Goal: Register for event/course

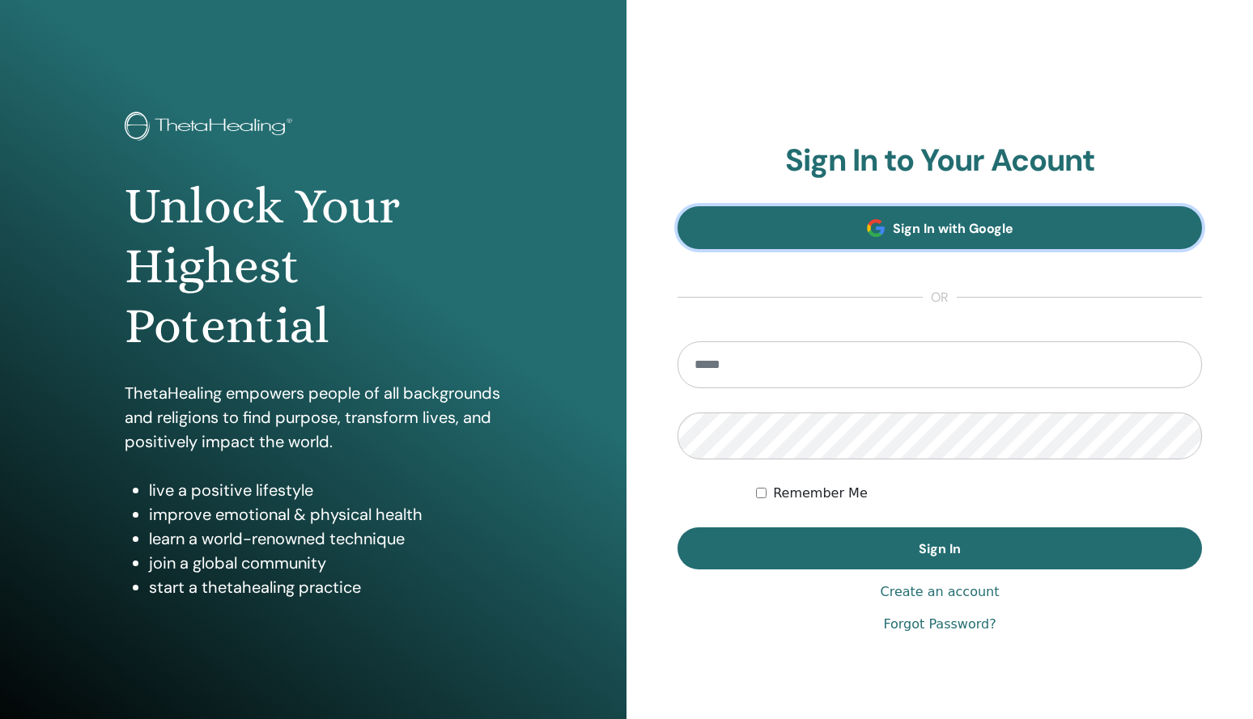
click at [943, 228] on span "Sign In with Google" at bounding box center [953, 228] width 121 height 17
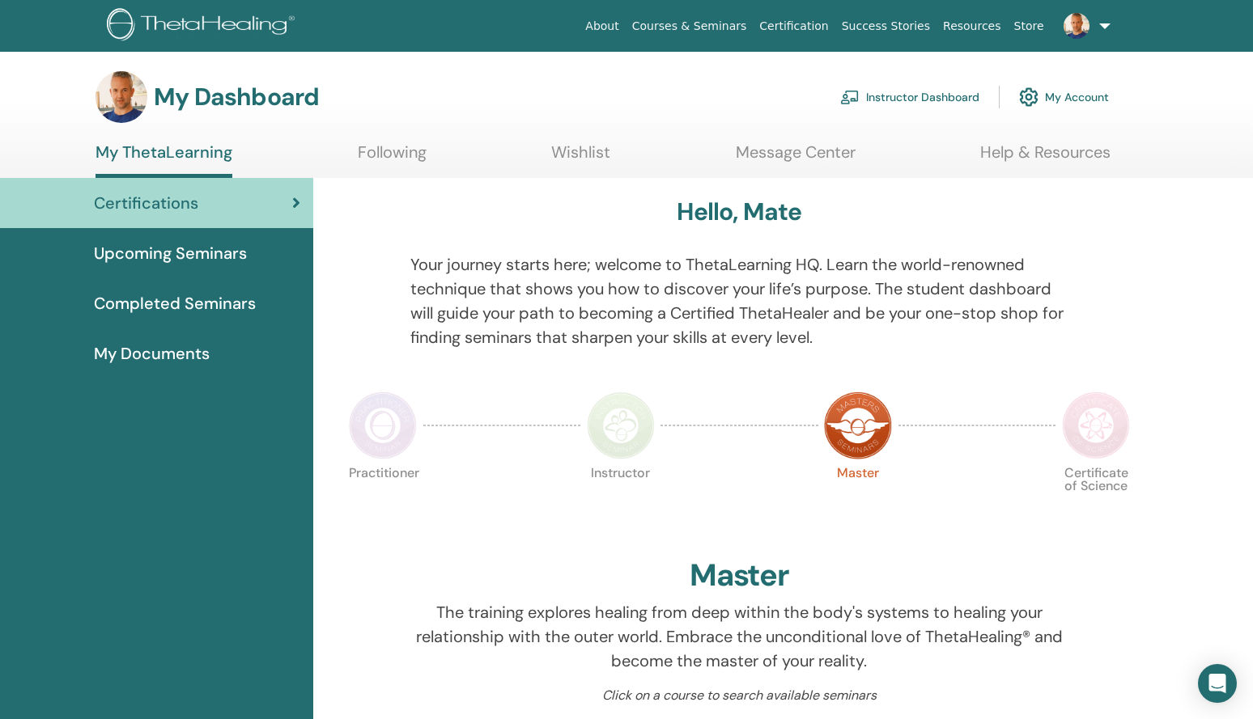
click at [227, 264] on span "Upcoming Seminars" at bounding box center [170, 253] width 153 height 24
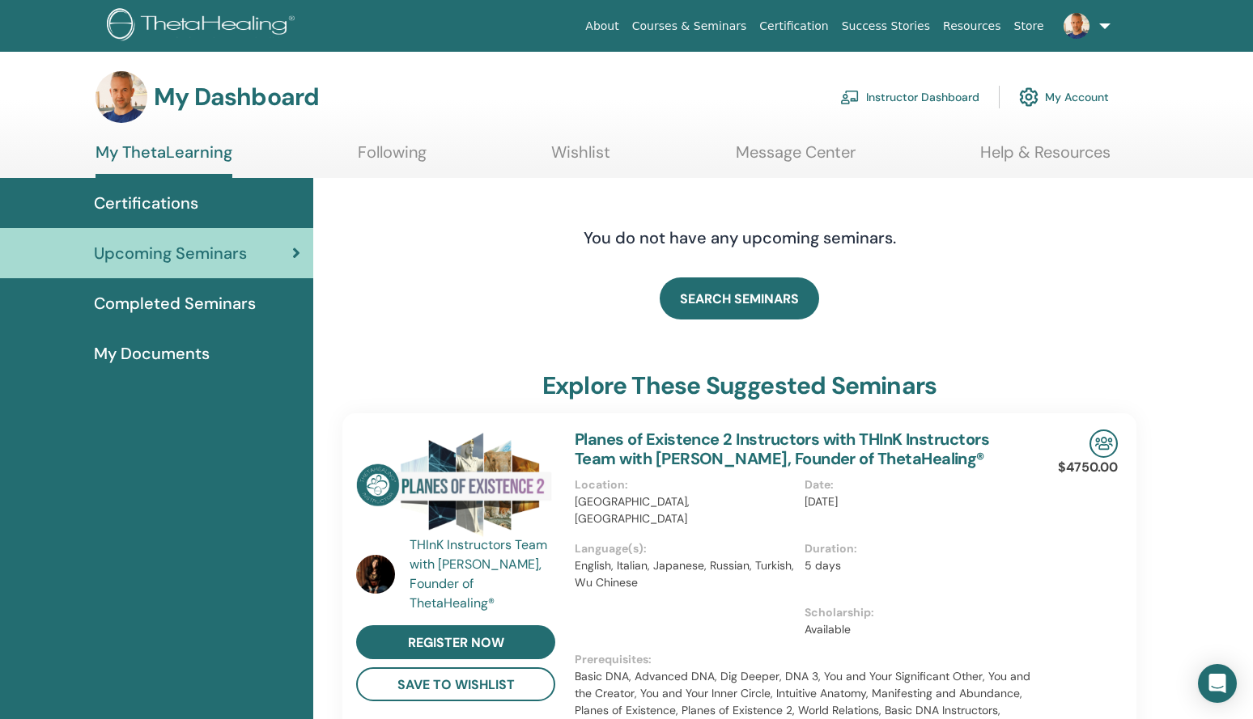
click at [193, 301] on span "Completed Seminars" at bounding box center [175, 303] width 162 height 24
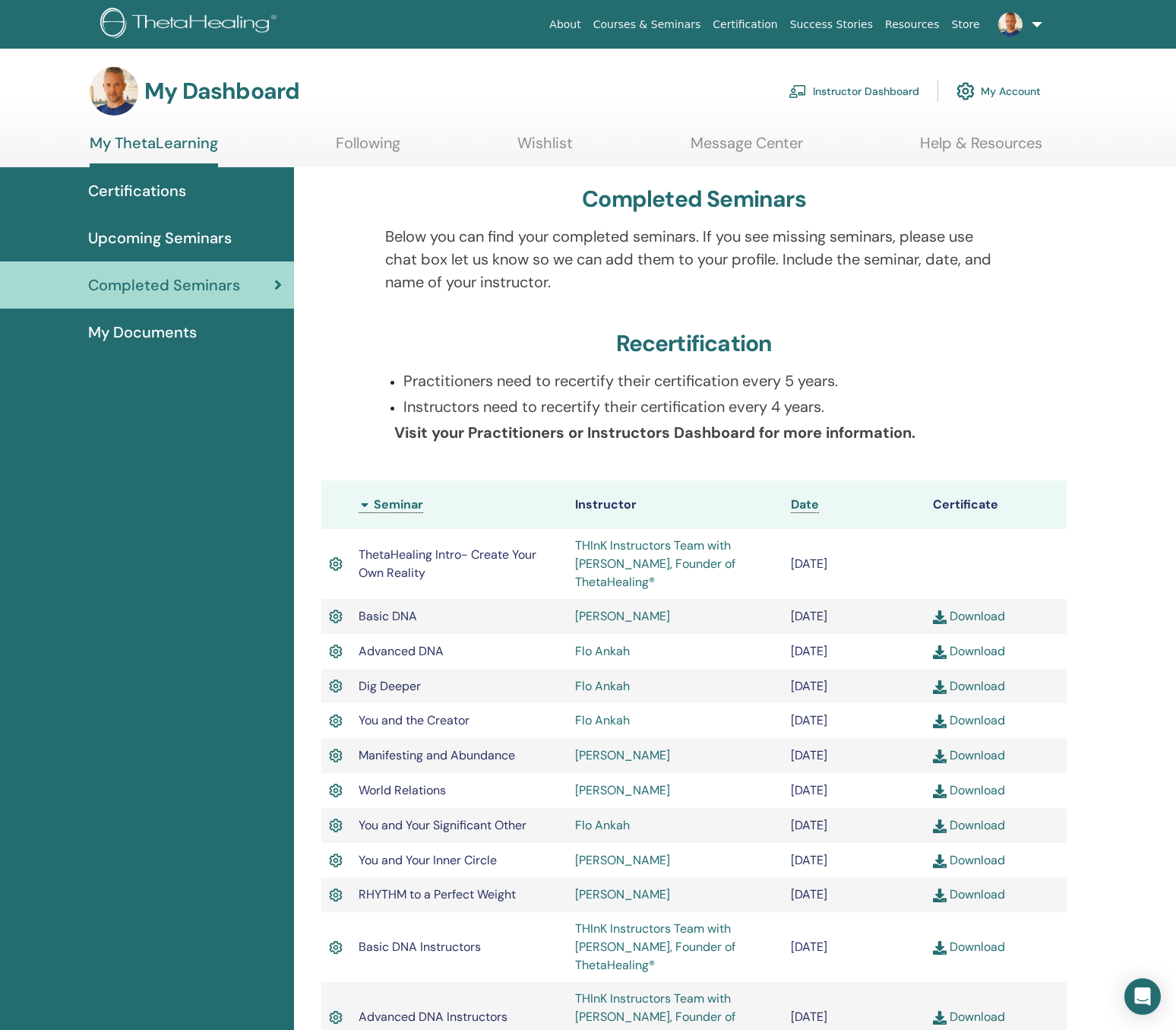
click at [148, 336] on span "My Documents" at bounding box center [143, 332] width 109 height 23
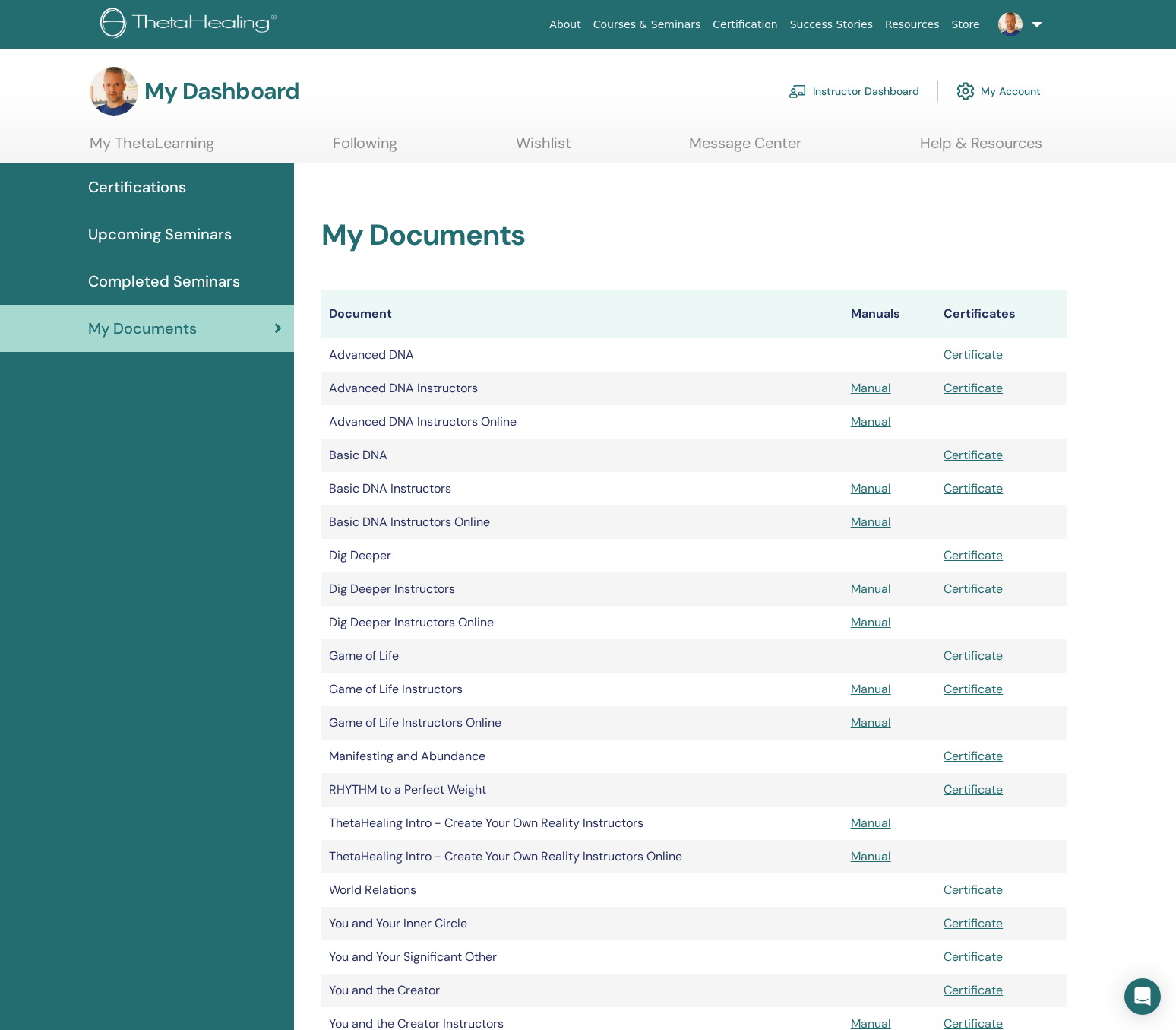
click at [205, 231] on span "Upcoming Seminars" at bounding box center [160, 234] width 144 height 23
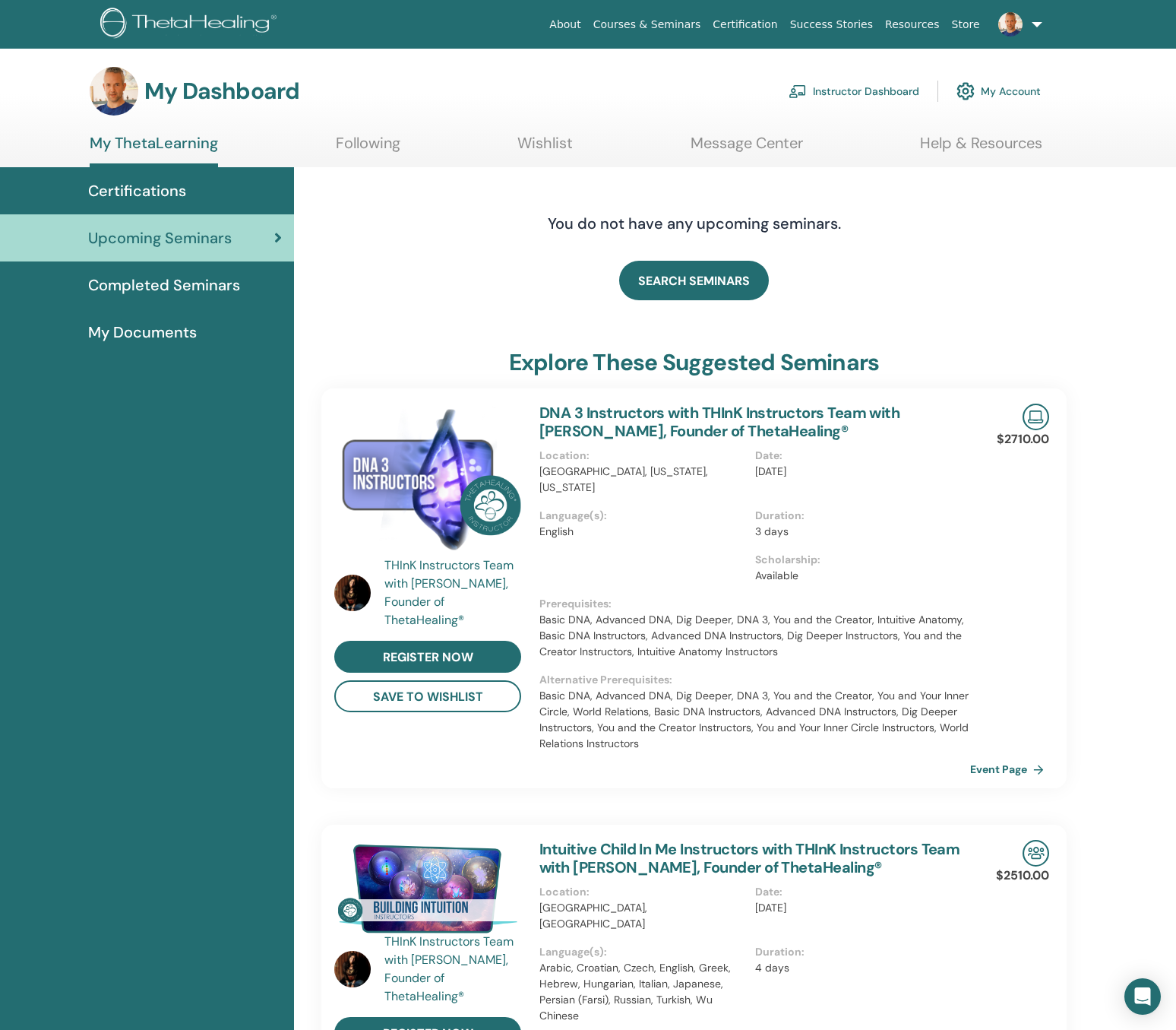
scroll to position [6, 0]
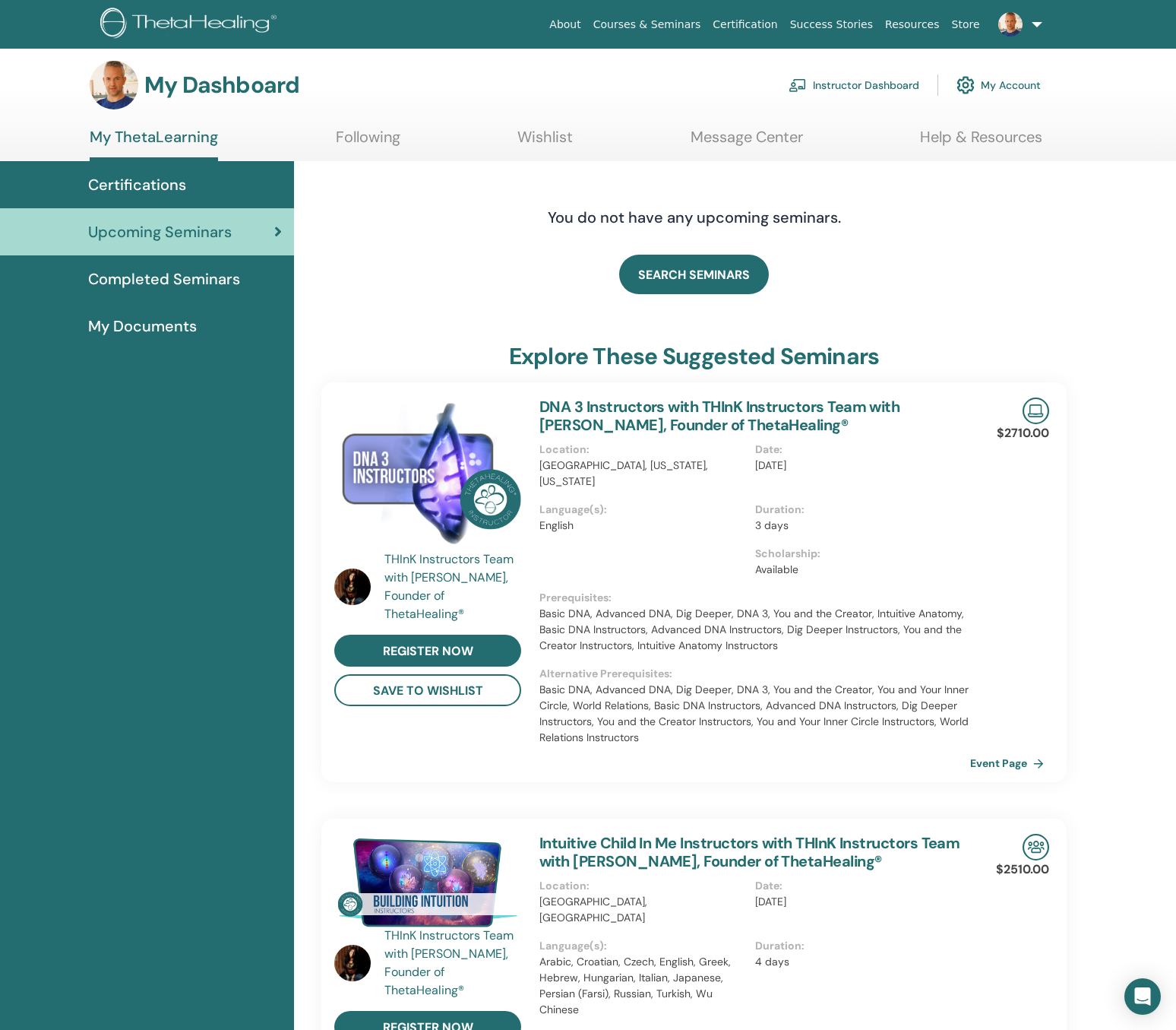
click at [128, 181] on span "Certifications" at bounding box center [137, 185] width 98 height 23
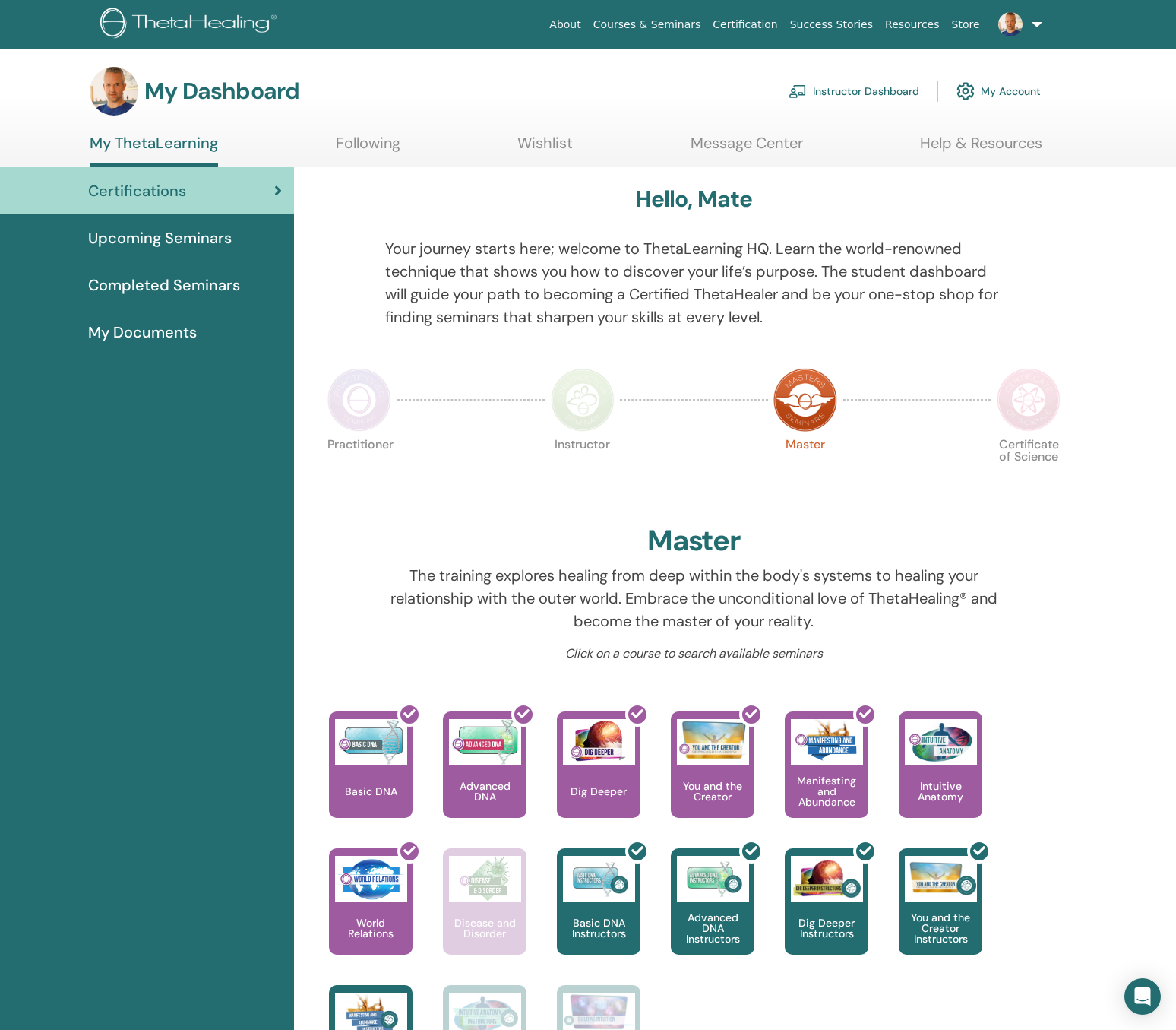
click at [176, 231] on span "Upcoming Seminars" at bounding box center [160, 238] width 144 height 23
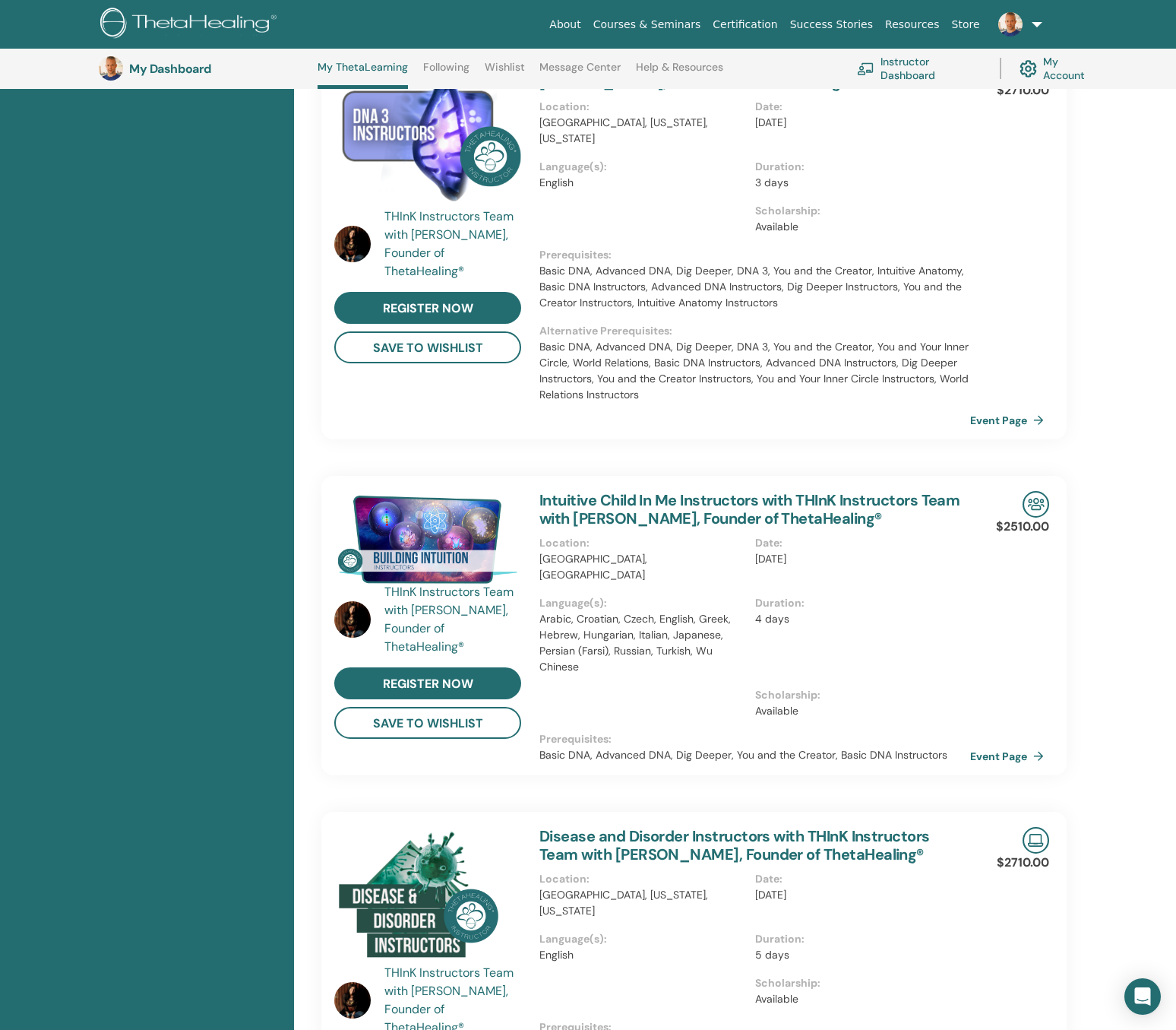
scroll to position [399, 0]
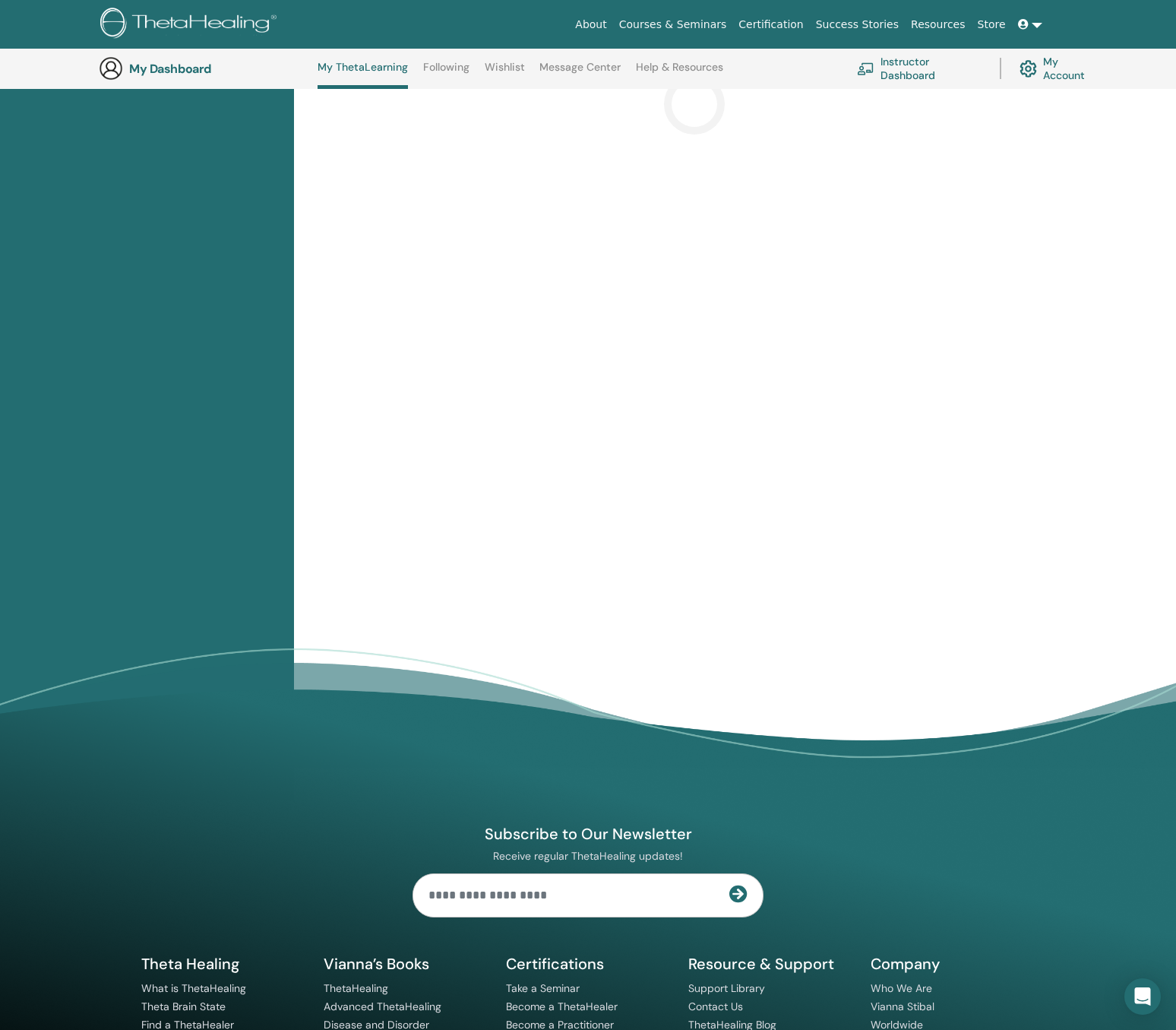
scroll to position [399, 0]
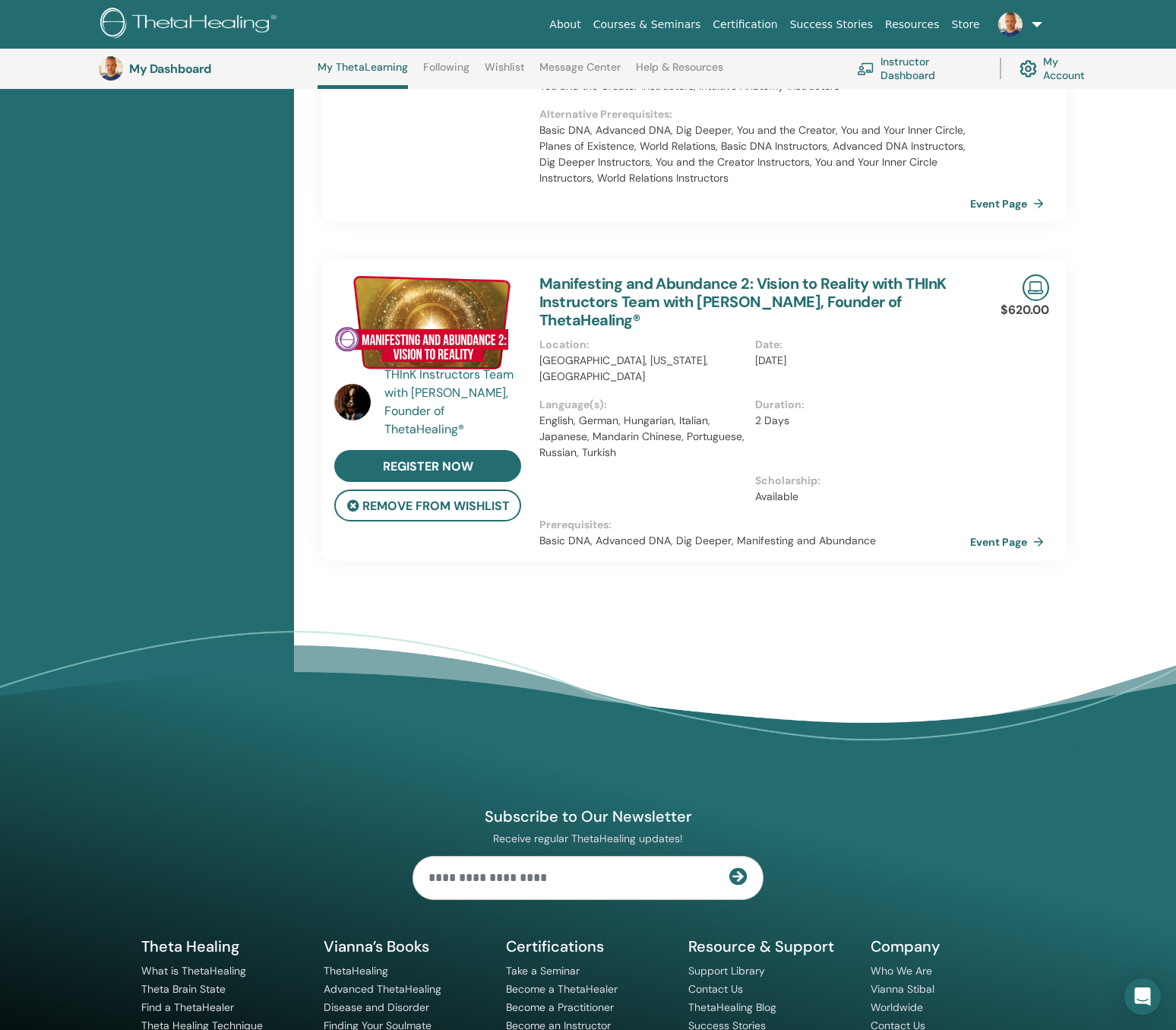
scroll to position [1098, 0]
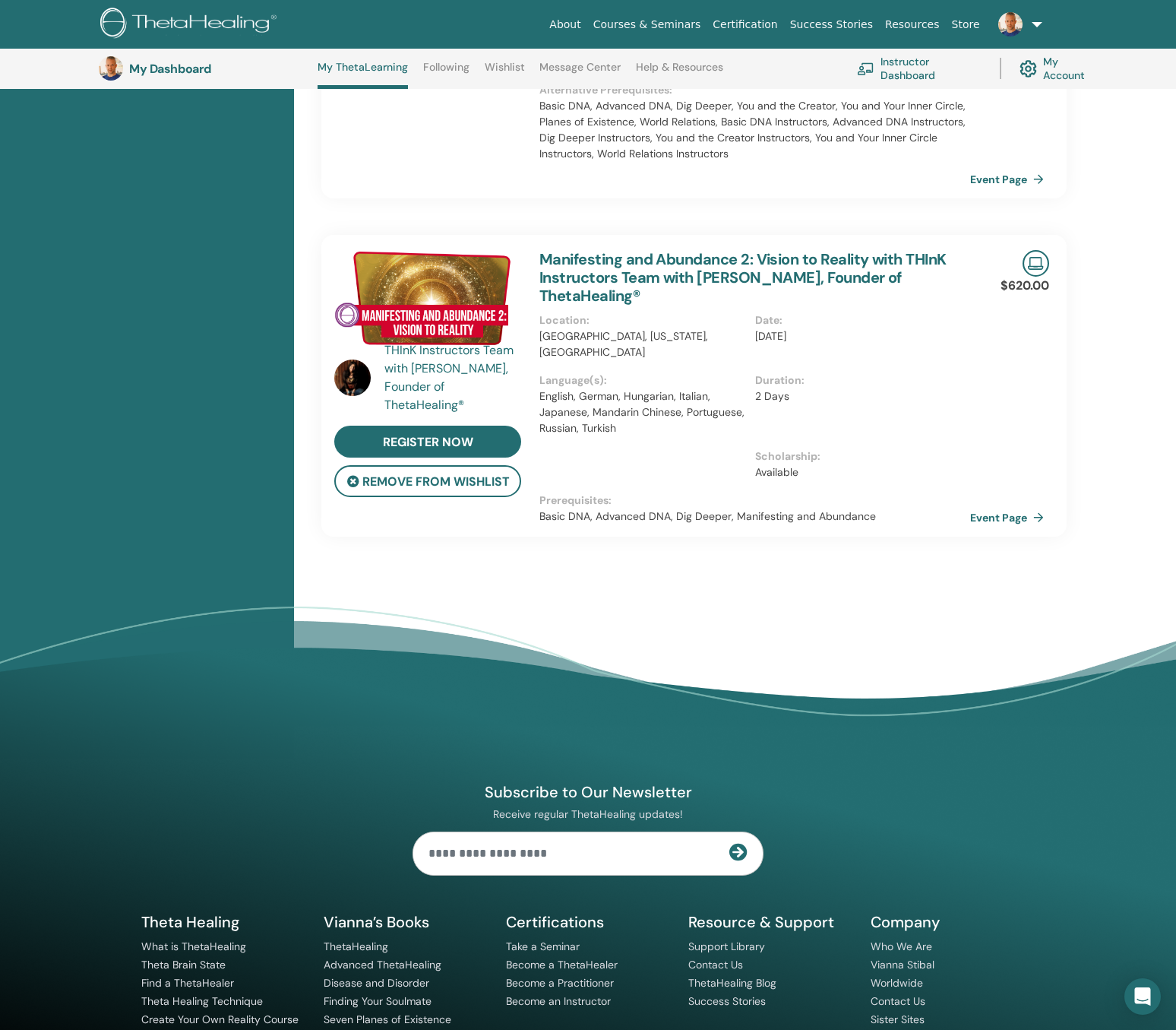
click at [451, 349] on div "THInK Instructors Team with Vianna Stibal, Founder of ThetaHealing®" at bounding box center [454, 377] width 141 height 73
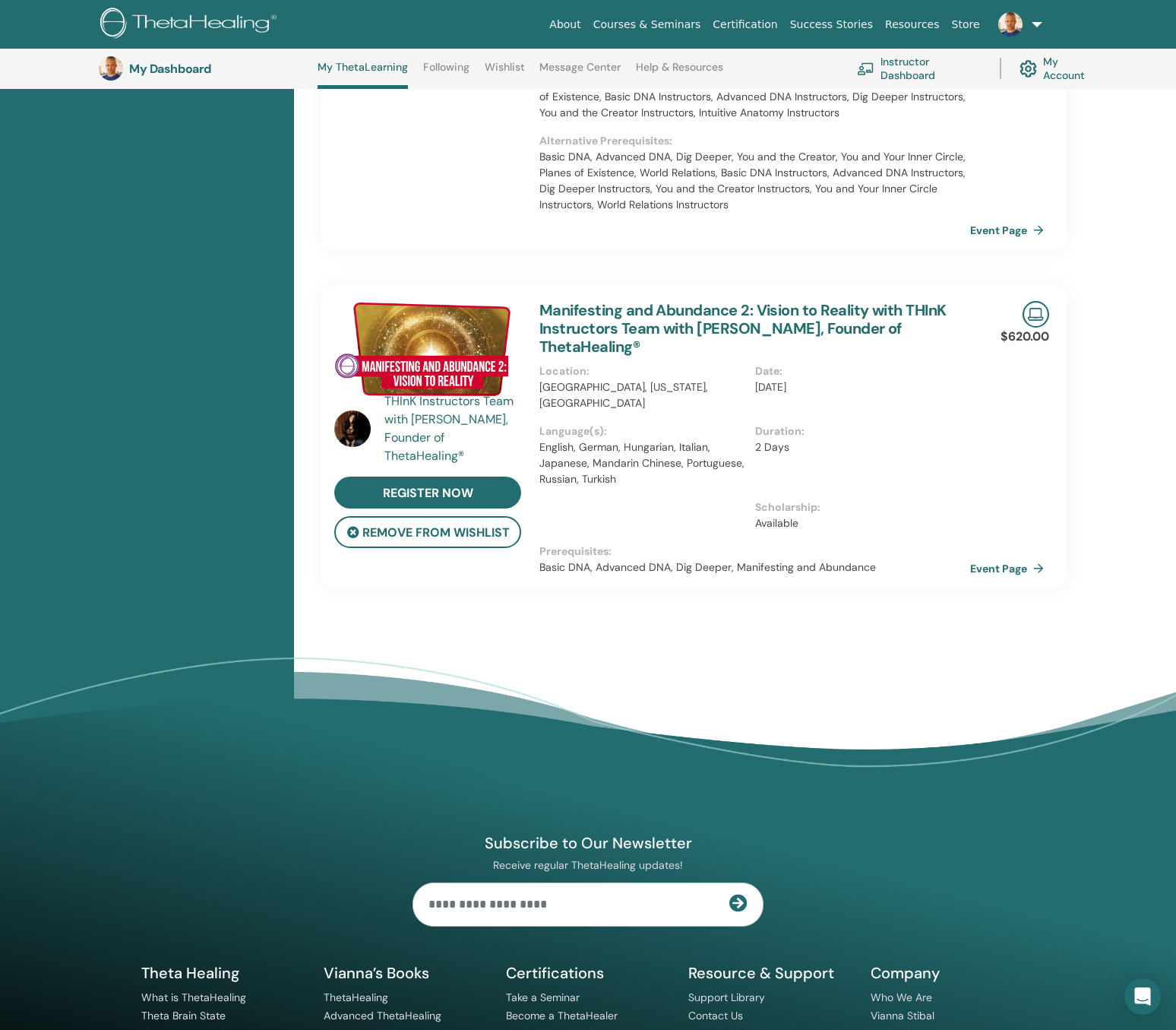
scroll to position [1161, 0]
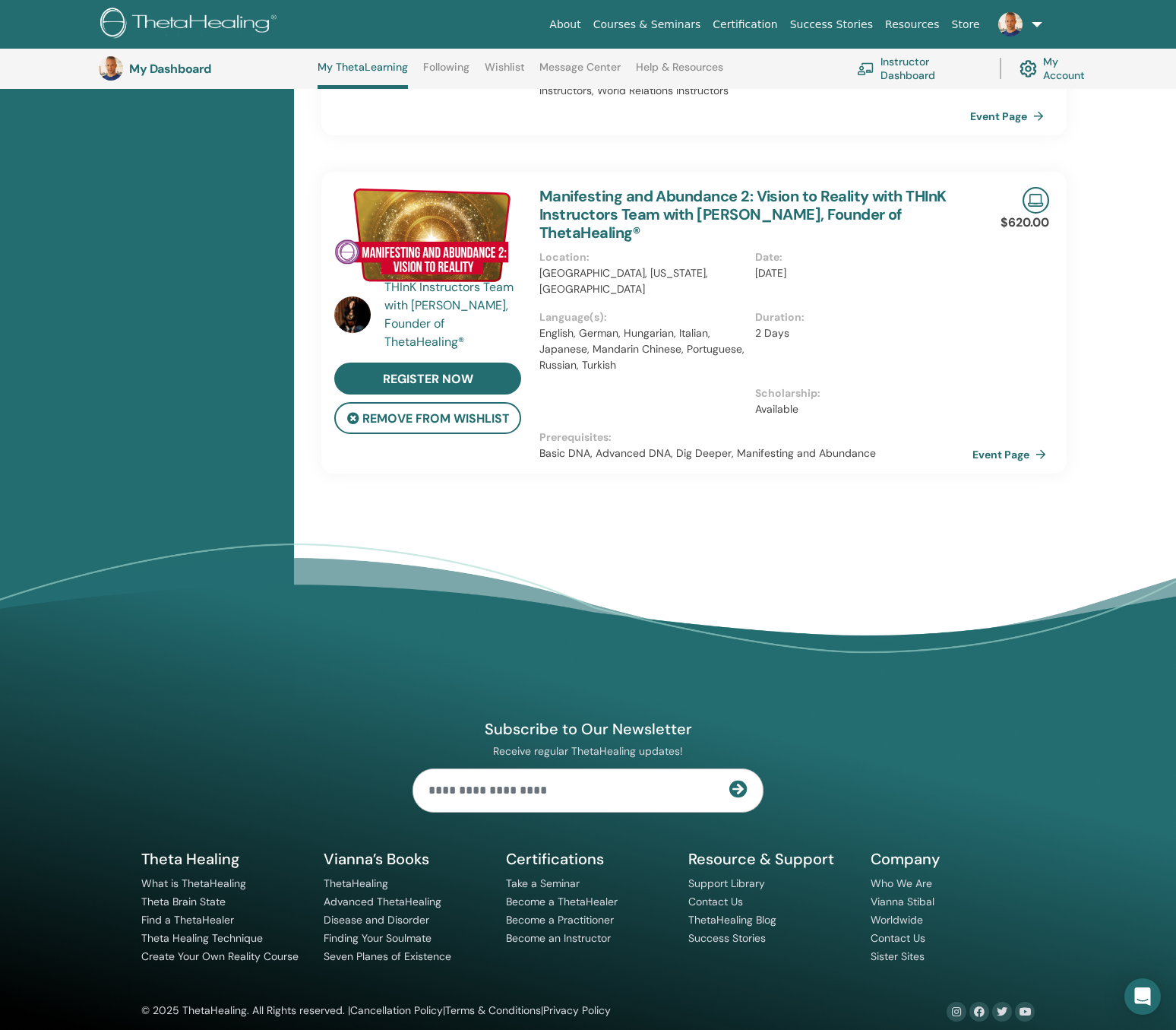
click at [1018, 443] on link "Event Page" at bounding box center [1012, 454] width 80 height 23
click at [1016, 17] on img at bounding box center [1010, 24] width 24 height 24
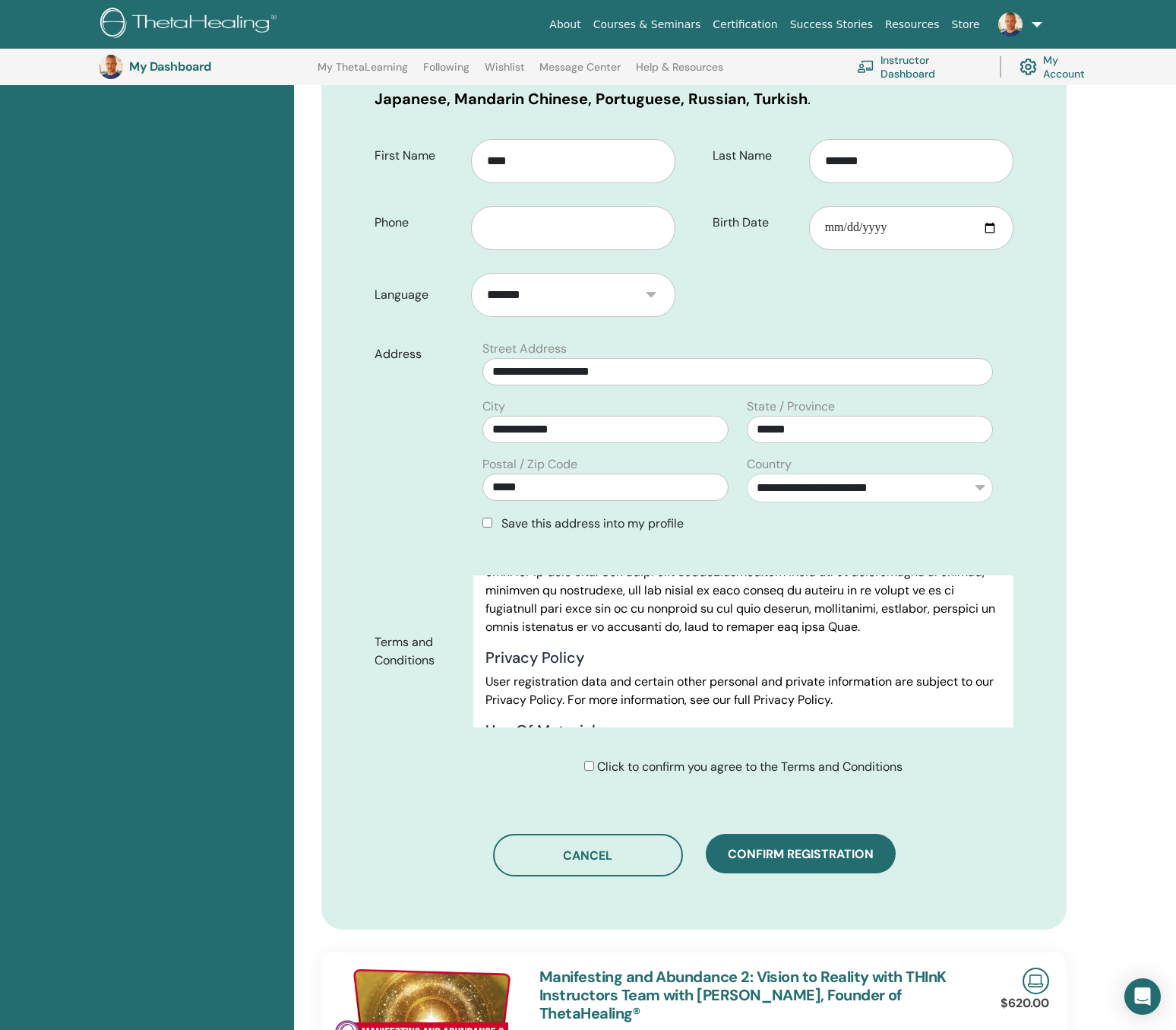
scroll to position [2977, 0]
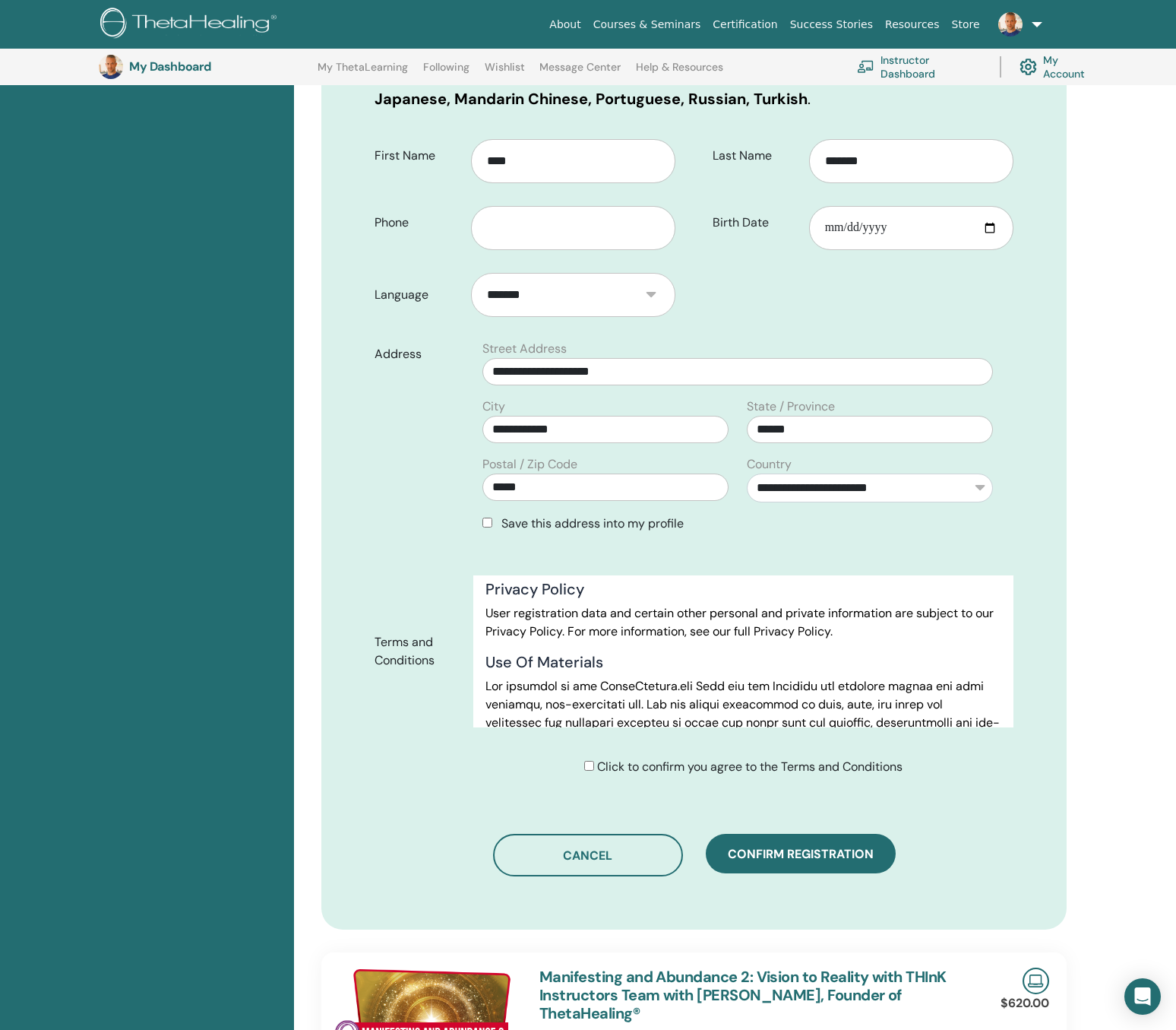
click at [773, 854] on span "Confirm registration" at bounding box center [800, 853] width 145 height 16
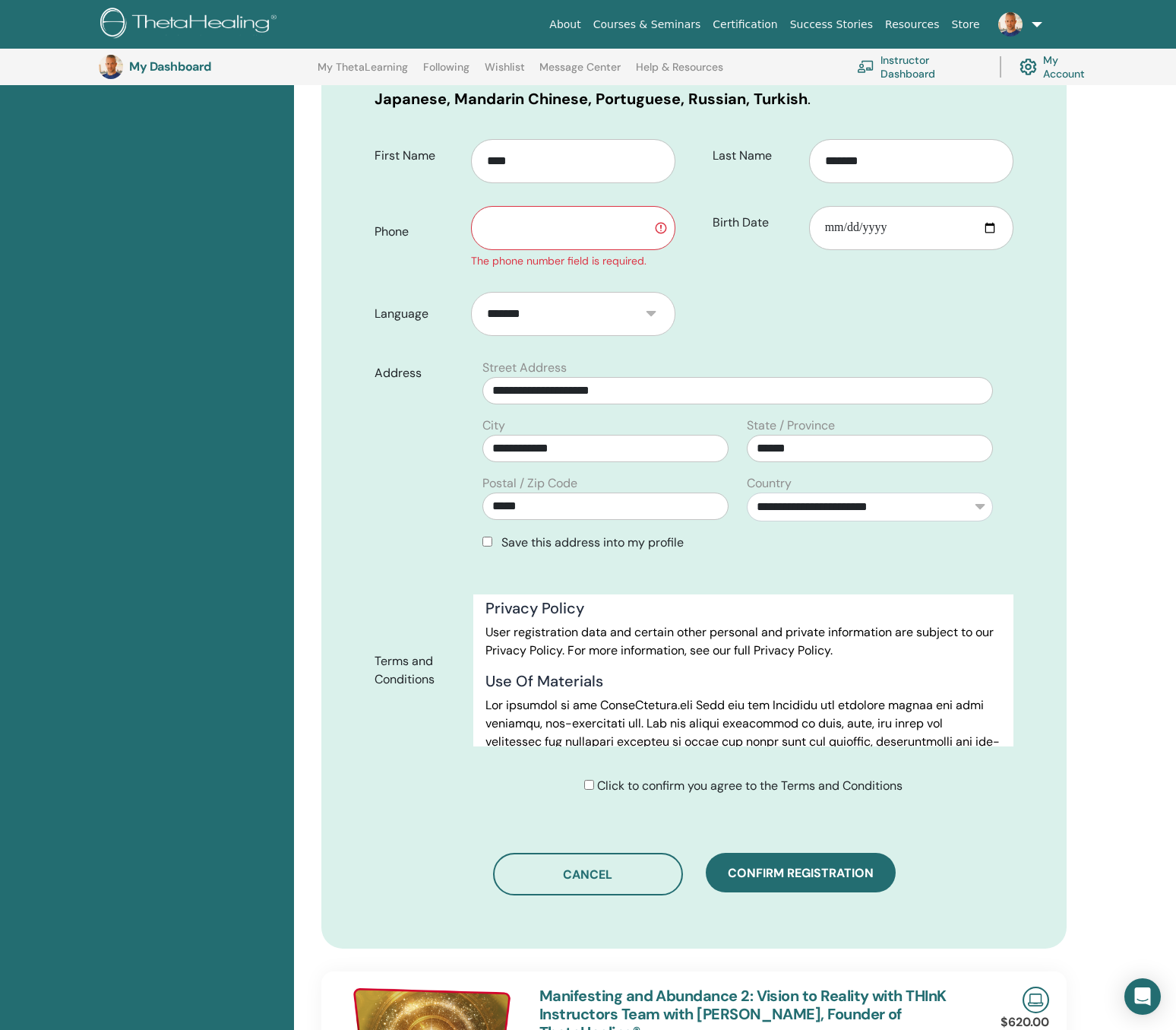
click at [634, 207] on input "text" at bounding box center [573, 227] width 205 height 44
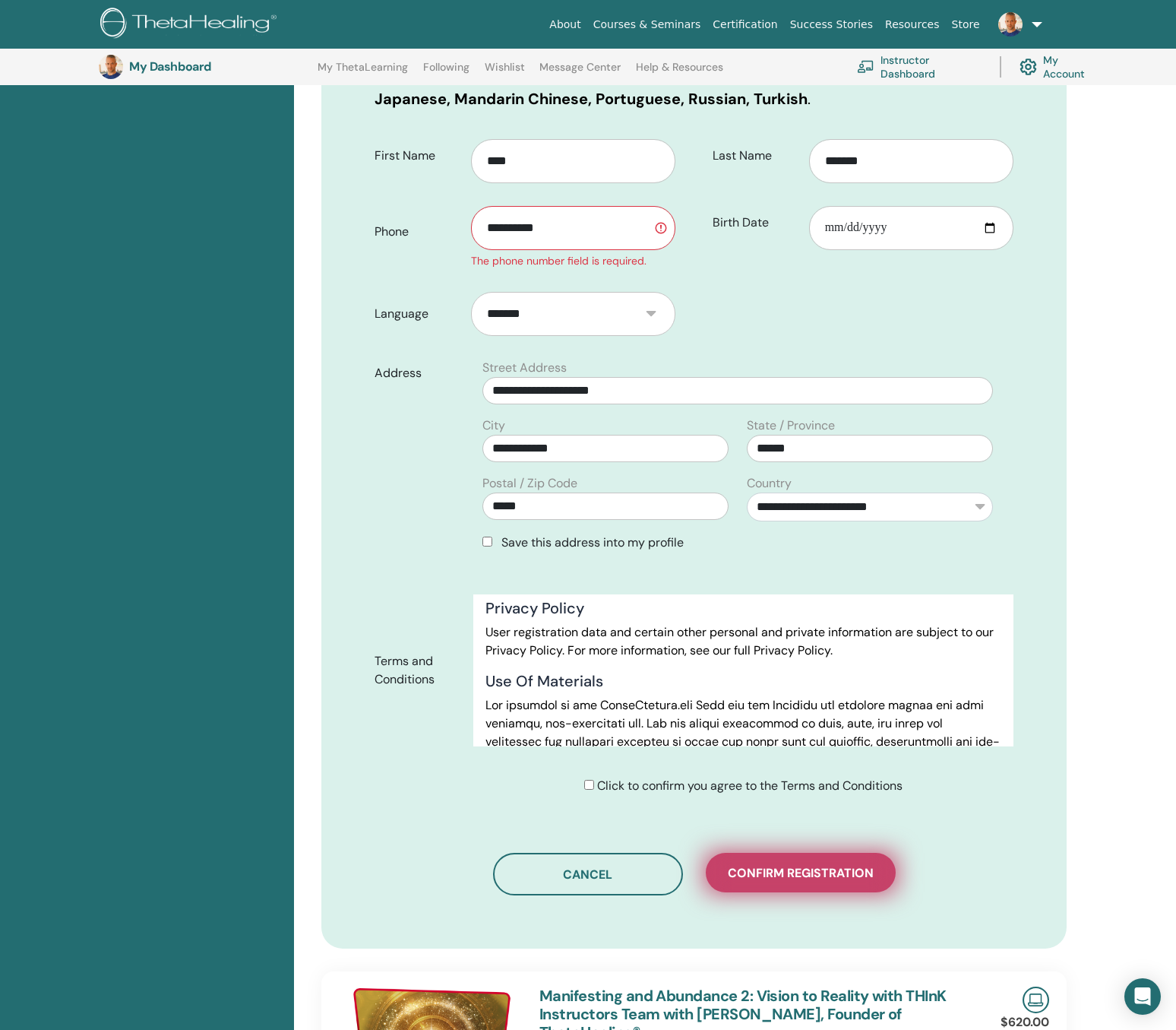
type input "**********"
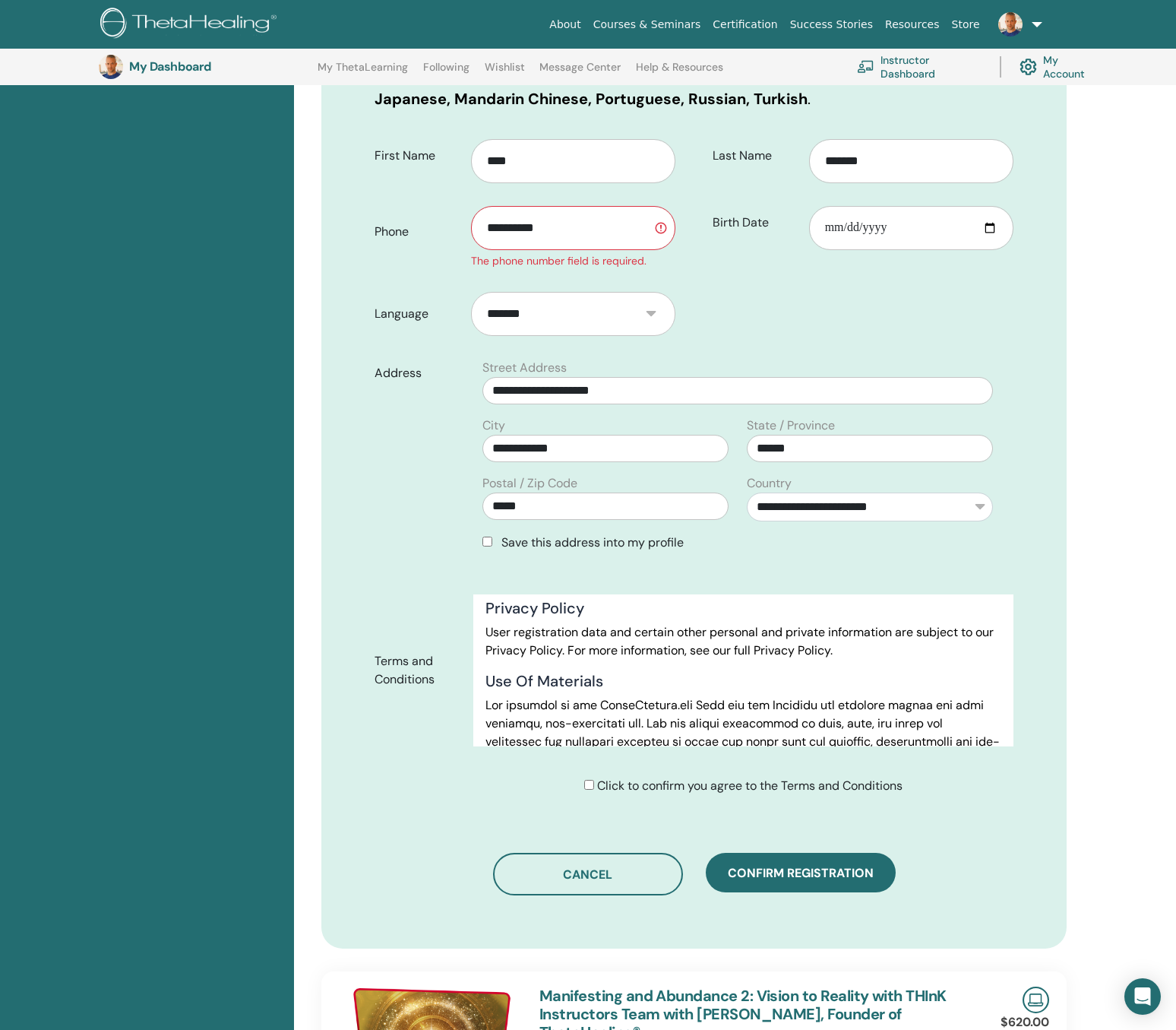
click at [771, 862] on button "Confirm registration" at bounding box center [801, 872] width 190 height 39
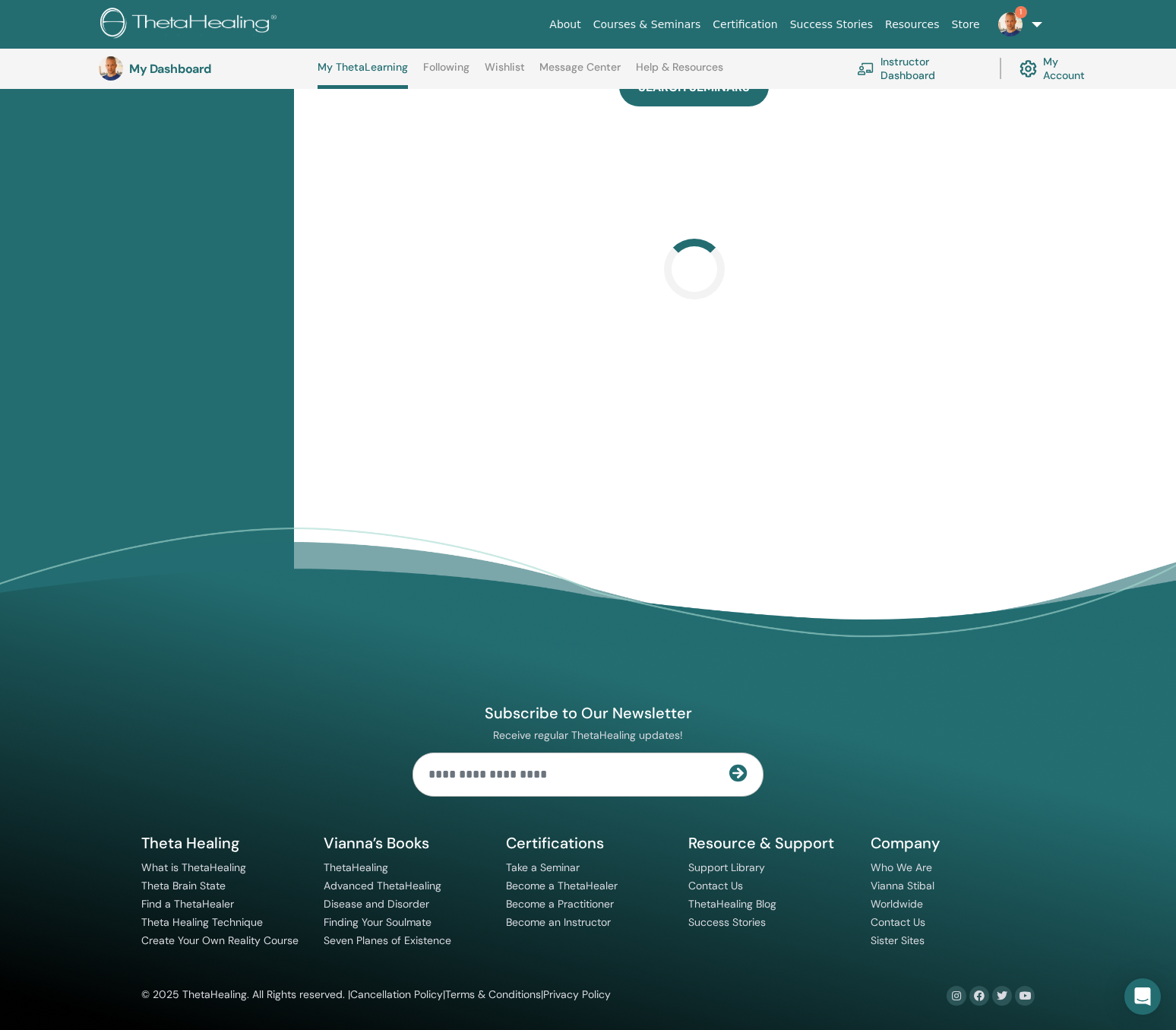
scroll to position [520, 0]
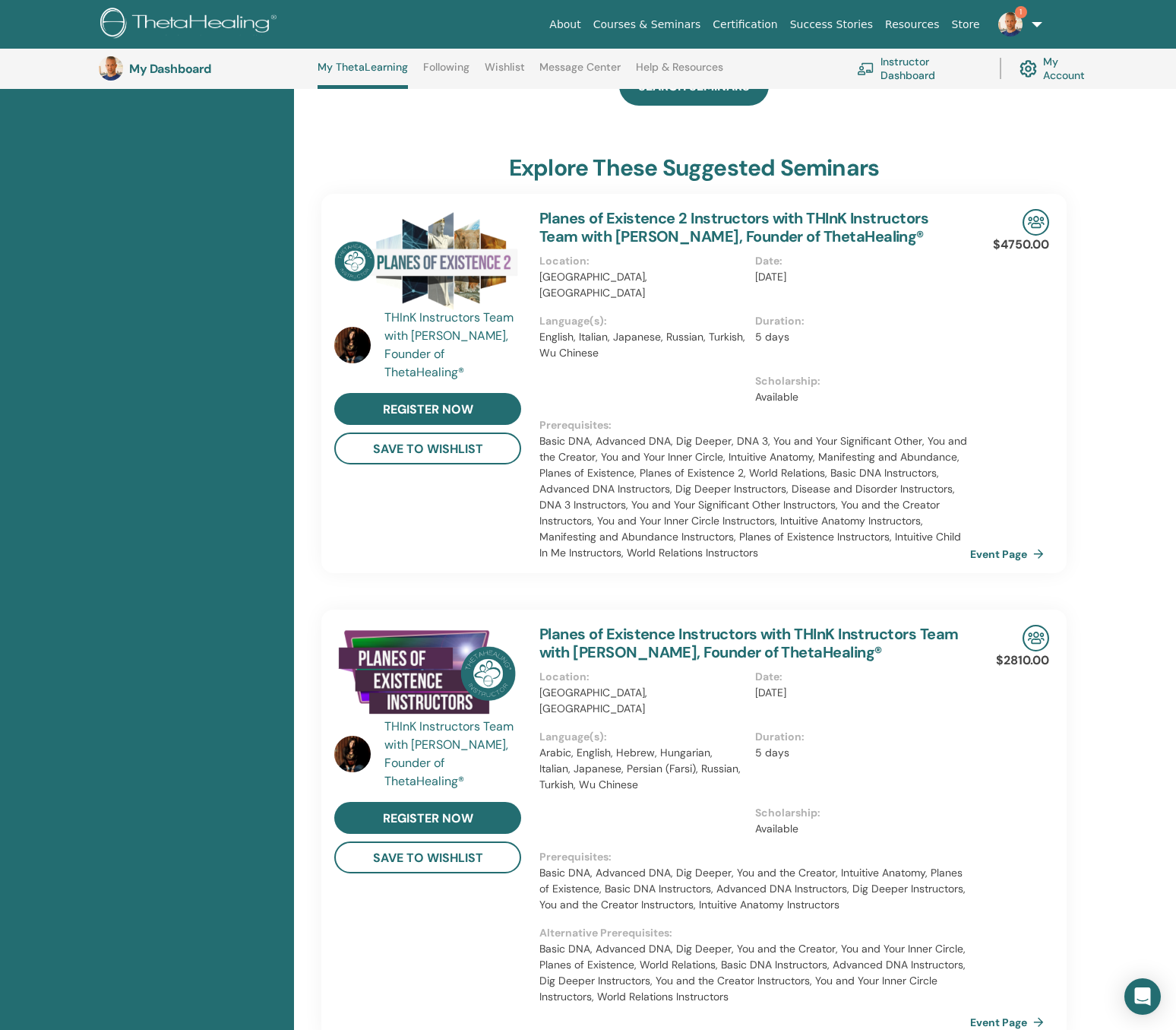
click at [1036, 23] on link "1" at bounding box center [1016, 24] width 62 height 49
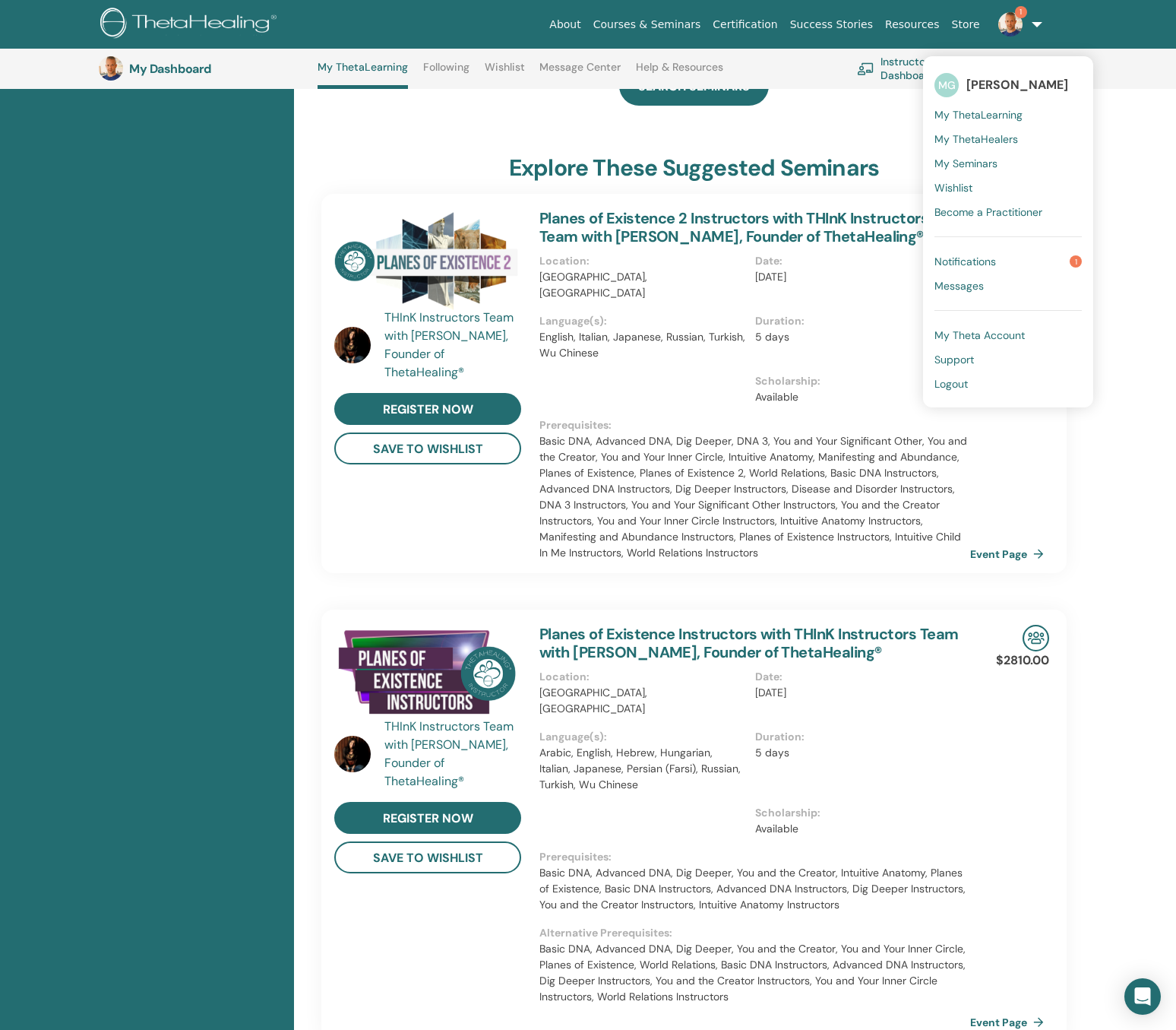
click at [982, 261] on span "Notifications" at bounding box center [965, 261] width 62 height 14
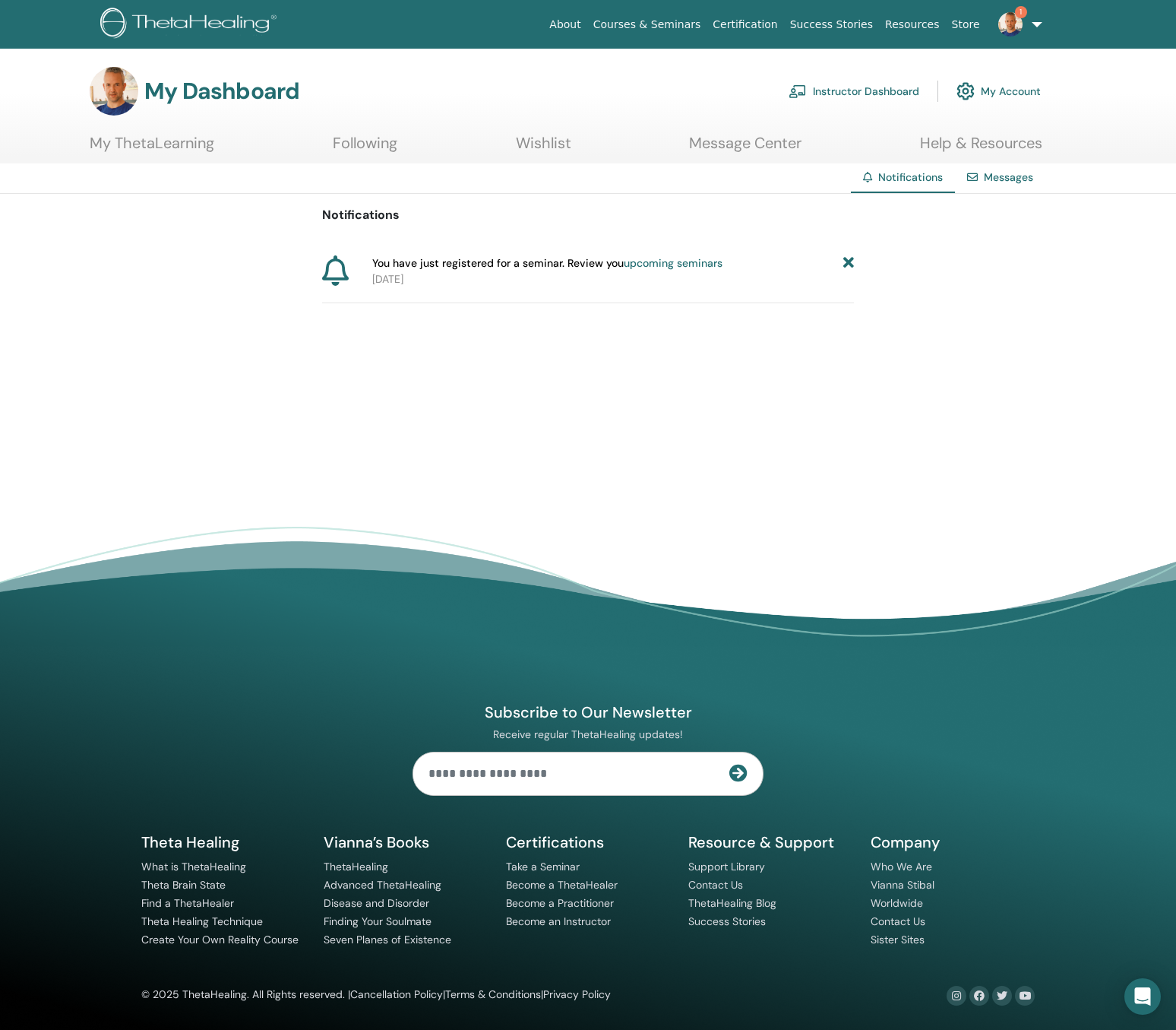
click at [847, 256] on icon at bounding box center [848, 263] width 10 height 16
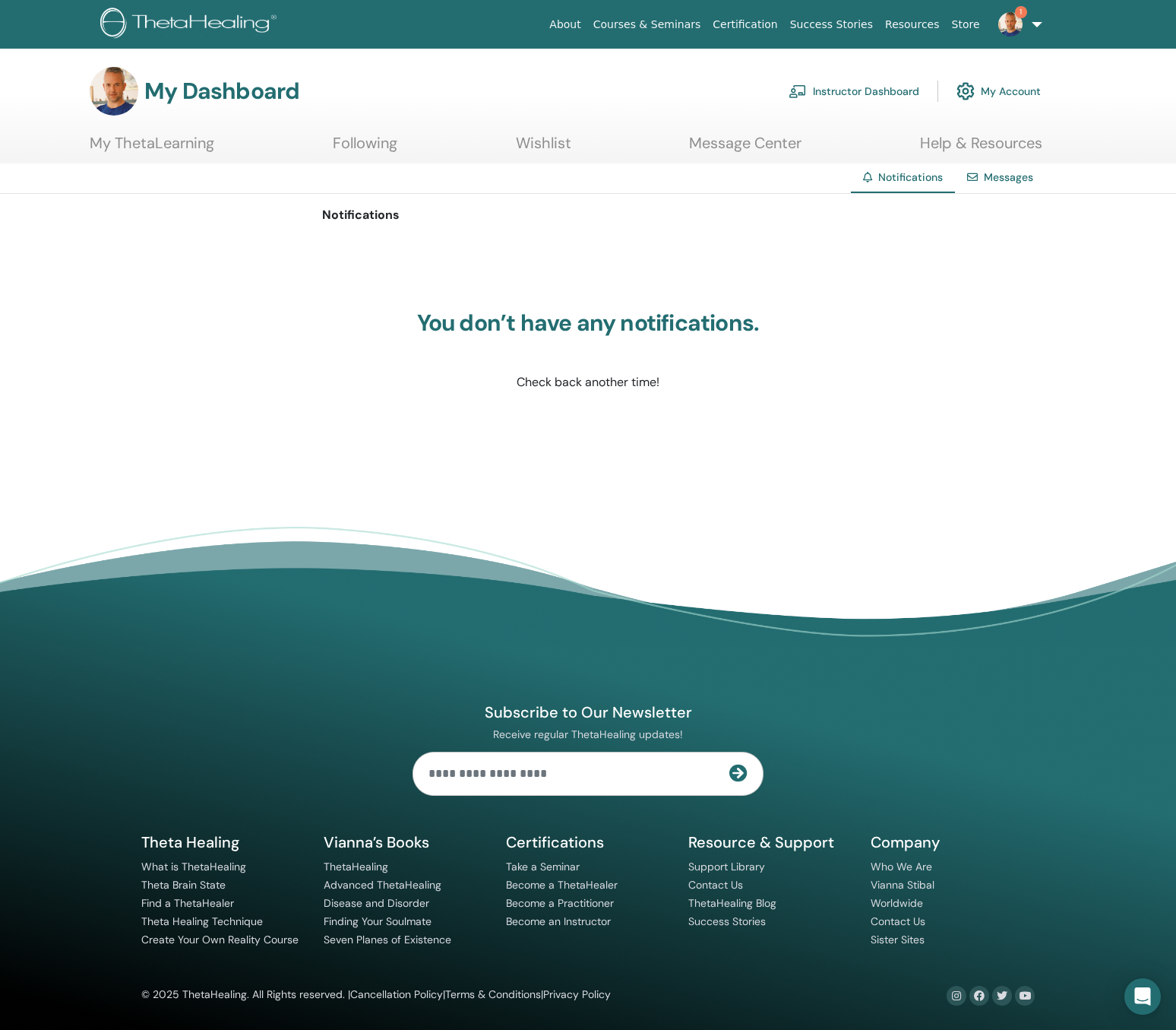
click at [1035, 31] on link "1" at bounding box center [1016, 24] width 62 height 49
click at [989, 257] on span "Notifications" at bounding box center [965, 261] width 62 height 14
